Goal: Information Seeking & Learning: Learn about a topic

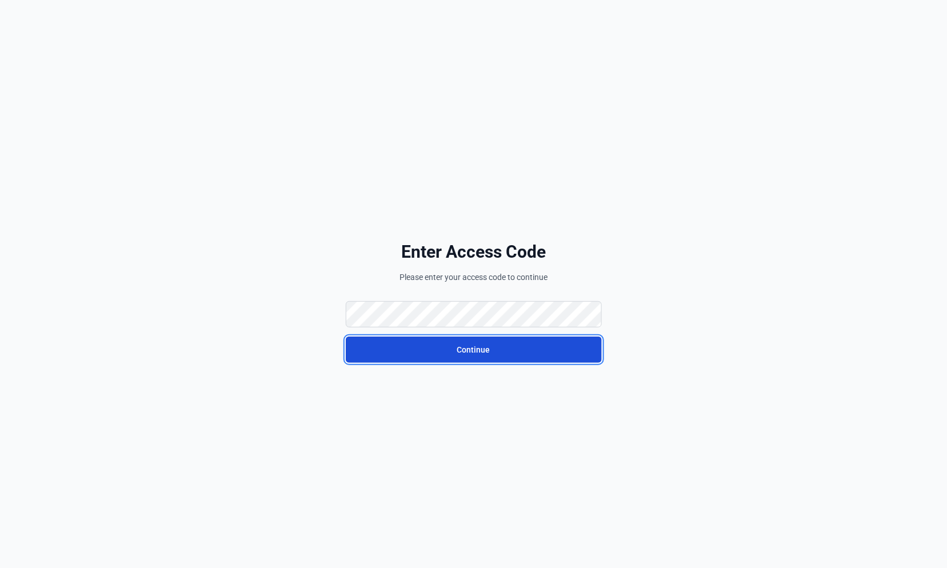
click at [440, 349] on button "Continue" at bounding box center [474, 350] width 256 height 26
click at [524, 342] on button "Continue" at bounding box center [474, 350] width 256 height 26
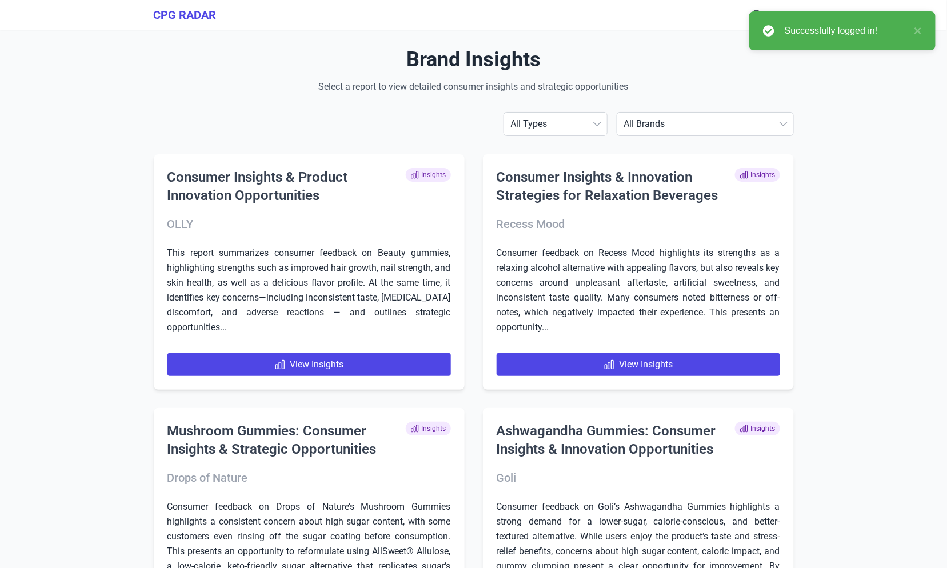
click at [697, 131] on select "All Brands [PERSON_NAME] AG1 ÂgeBlu Align Probiotic Antelope Pet Brands BEGA Bi…" at bounding box center [705, 124] width 176 height 23
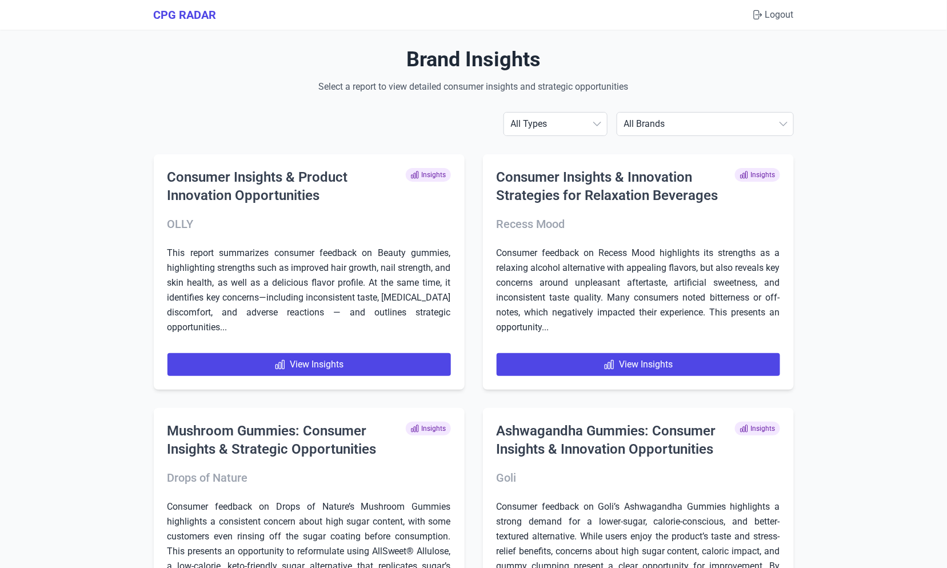
select select "sportsresearch"
click at [648, 113] on select "All Brands [PERSON_NAME] AG1 ÂgeBlu Align Probiotic Antelope Pet Brands BEGA Bi…" at bounding box center [705, 124] width 176 height 23
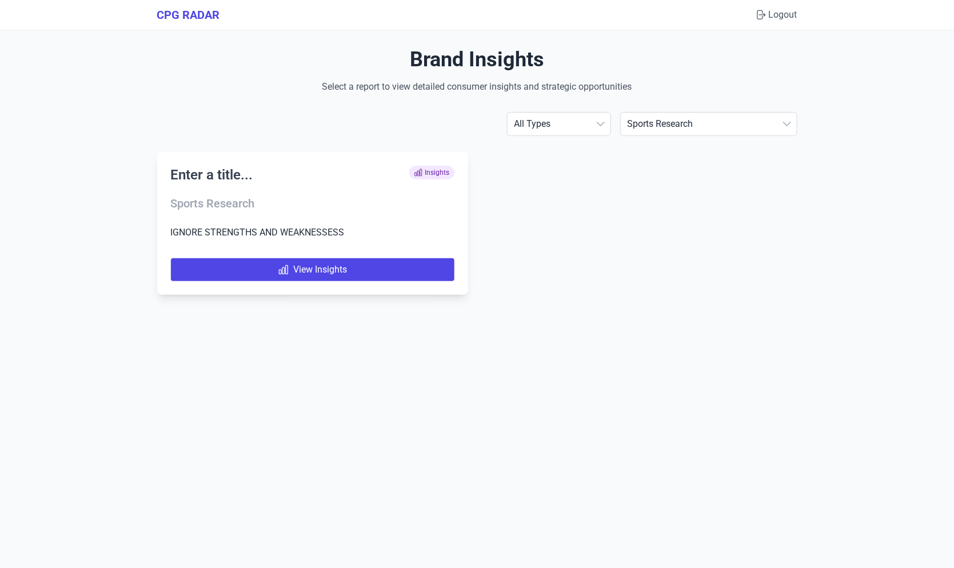
click at [217, 172] on h2 "Enter a title..." at bounding box center [212, 175] width 82 height 18
click at [296, 271] on link "View Insights" at bounding box center [313, 269] width 284 height 23
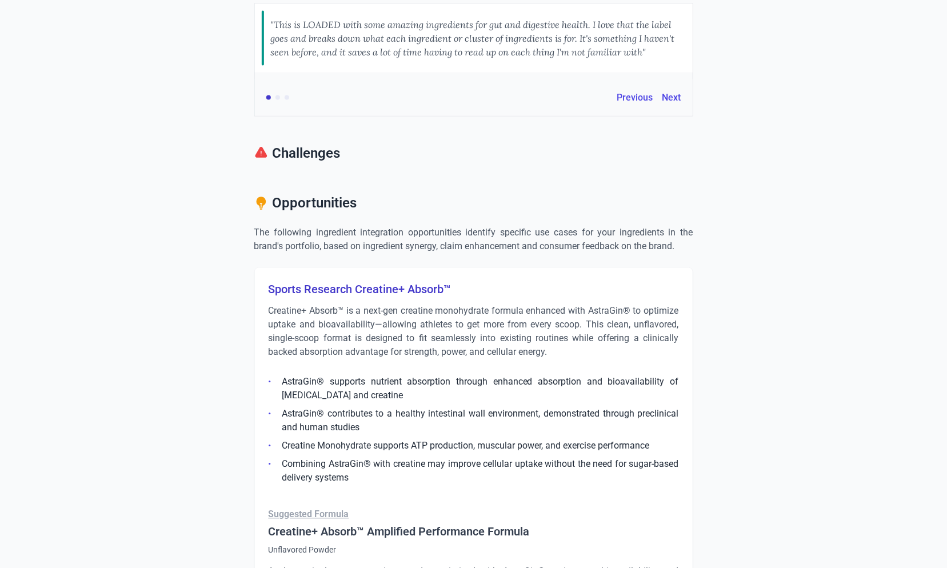
scroll to position [423, 0]
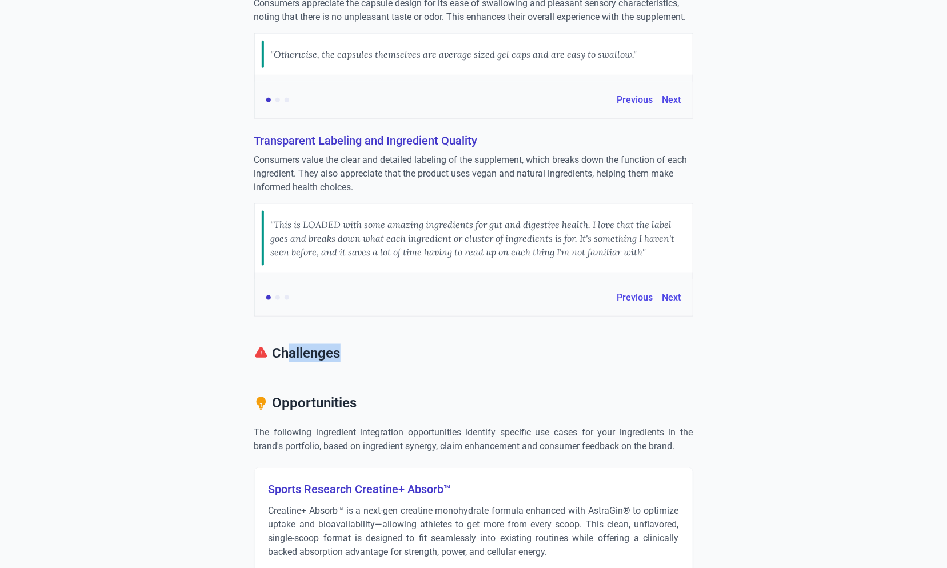
drag, startPoint x: 284, startPoint y: 359, endPoint x: 354, endPoint y: 366, distance: 70.1
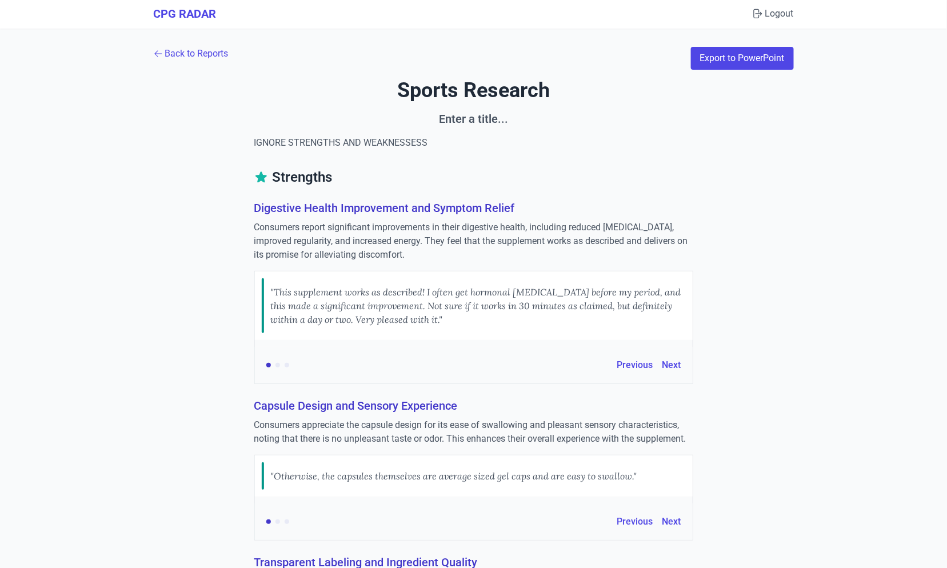
scroll to position [2, 0]
